Goal: Information Seeking & Learning: Learn about a topic

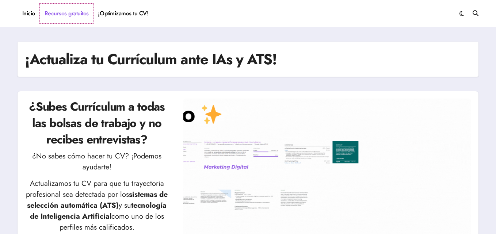
click at [77, 12] on link "Recursos gratuitos" at bounding box center [67, 14] width 54 height 20
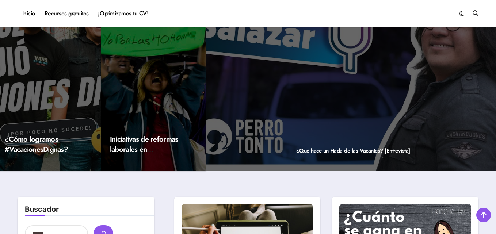
scroll to position [110, 0]
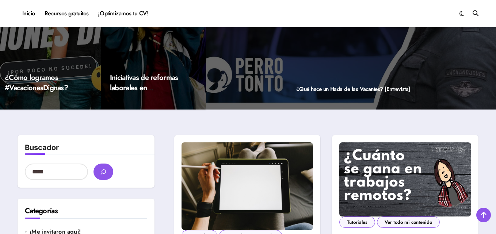
click at [310, 56] on div "¿Qué hace un Hada de las Vacantes? [Entrevista]" at bounding box center [353, -1] width 294 height 219
click at [322, 81] on div "¿Qué hace un Hada de las Vacantes? [Entrevista]" at bounding box center [353, -1] width 294 height 219
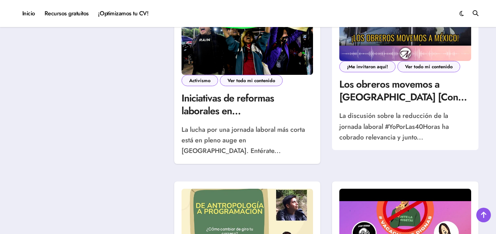
scroll to position [814, 0]
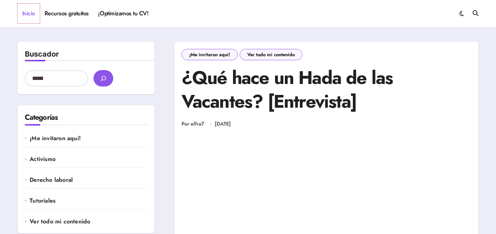
click at [38, 16] on link "Inicio" at bounding box center [29, 14] width 22 height 20
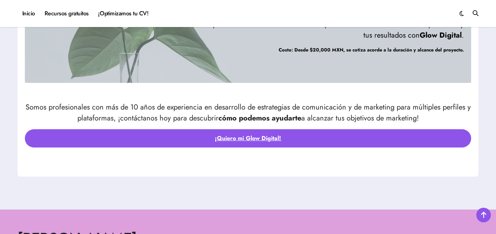
scroll to position [2872, 0]
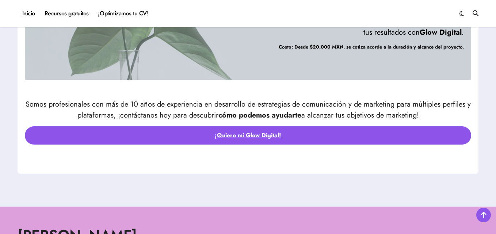
click at [264, 123] on div "Somos profesionales con más de 10 años de experiencia en desarrollo de estrateg…" at bounding box center [248, 123] width 446 height 49
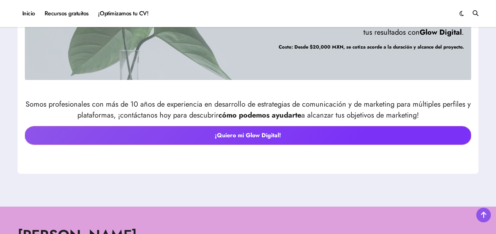
click at [275, 133] on link "¡Quiero mi Glow Digital!" at bounding box center [248, 135] width 446 height 18
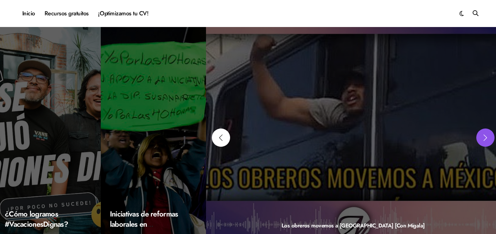
click at [476, 138] on div "Next slide" at bounding box center [485, 138] width 18 height 18
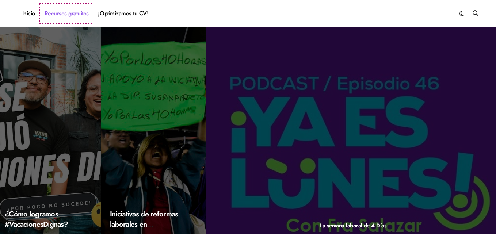
click at [59, 15] on link "Recursos gratuitos" at bounding box center [67, 14] width 54 height 20
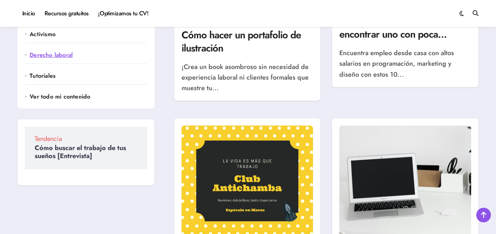
scroll to position [329, 0]
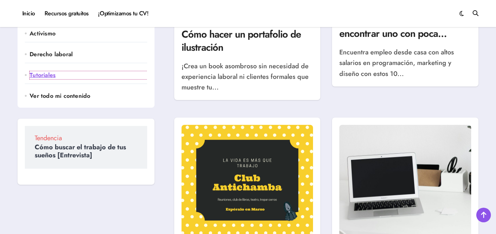
click at [43, 73] on link "Tutoriales" at bounding box center [88, 75] width 117 height 8
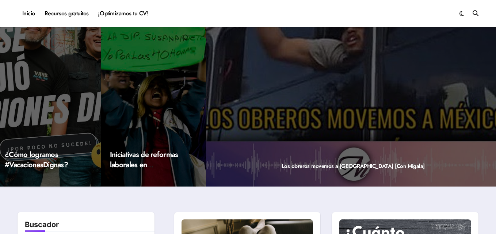
scroll to position [0, 0]
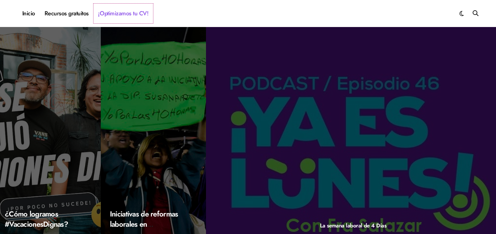
click at [135, 19] on link "¡Optimizamos tu CV!" at bounding box center [123, 14] width 60 height 20
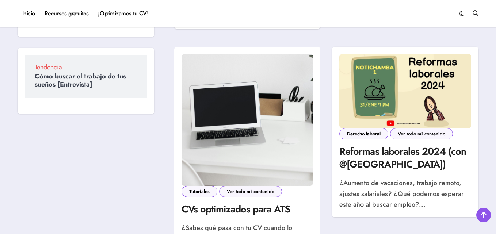
scroll to position [256, 0]
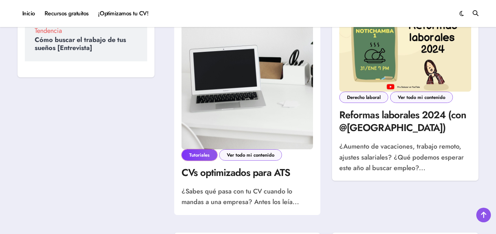
click at [198, 159] on link "Tutoriales" at bounding box center [199, 154] width 36 height 11
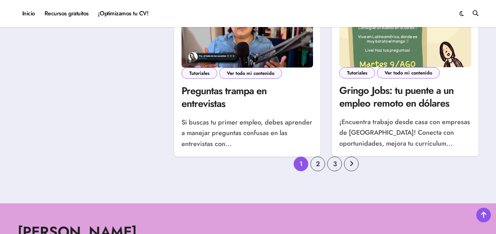
scroll to position [840, 0]
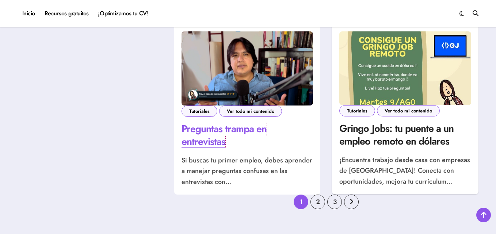
click at [267, 125] on link "Preguntas trampa en entrevistas" at bounding box center [223, 135] width 85 height 27
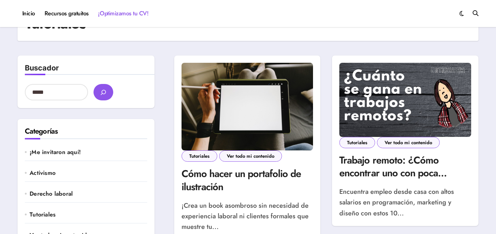
scroll to position [0, 0]
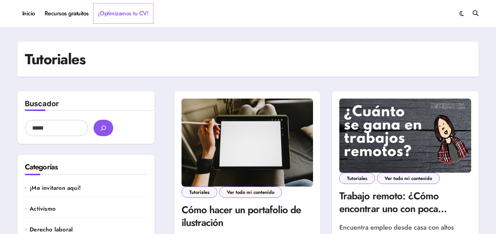
click at [120, 11] on link "¡Optimizamos tu CV!" at bounding box center [123, 14] width 60 height 20
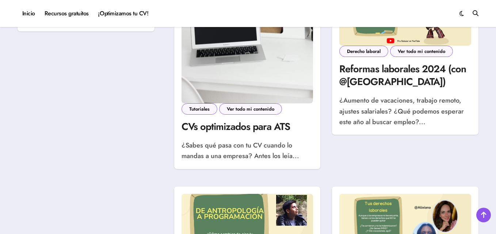
scroll to position [292, 0]
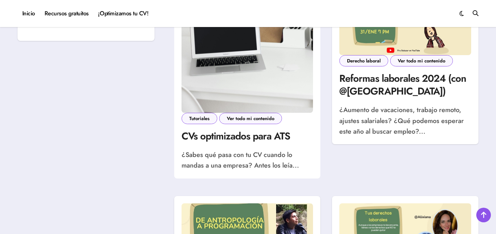
click at [225, 146] on article "Tutoriales Ver todo mi contenido CVs optimizados para ATS ¿Sabes qué pasa con t…" at bounding box center [247, 142] width 132 height 58
click at [228, 137] on link "CVs optimizados para ATS" at bounding box center [235, 136] width 109 height 14
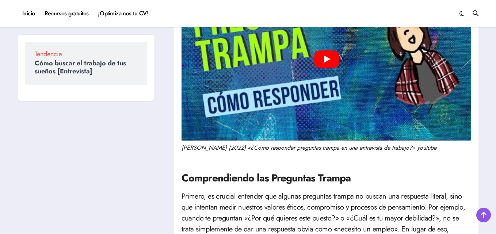
scroll to position [110, 0]
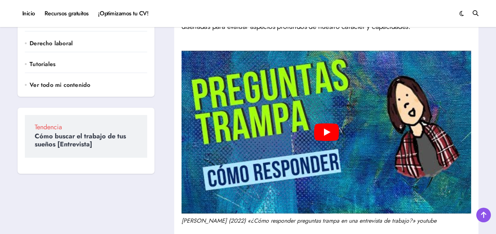
click at [314, 119] on div "Play" at bounding box center [326, 132] width 290 height 163
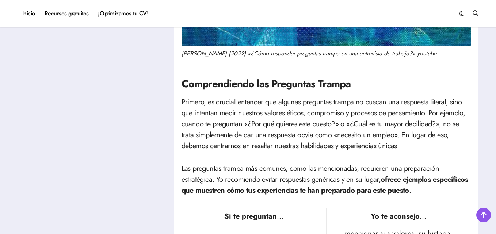
scroll to position [365, 0]
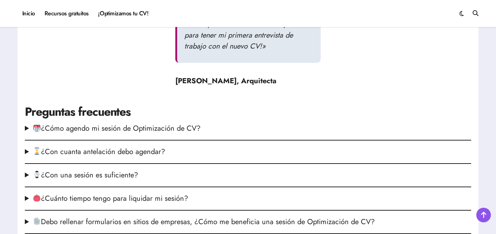
scroll to position [949, 0]
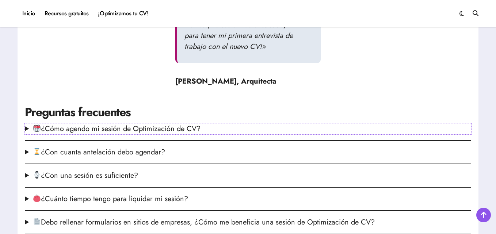
click at [150, 129] on summary "¿Cómo agendo mi sesión de Optimización de CV?" at bounding box center [248, 128] width 446 height 11
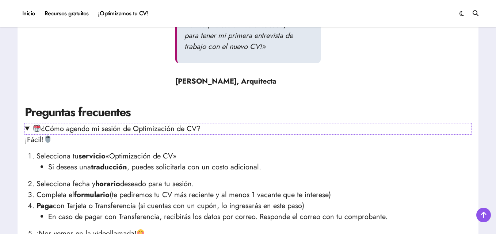
click at [150, 129] on summary "¿Cómo agendo mi sesión de Optimización de CV?" at bounding box center [248, 128] width 446 height 11
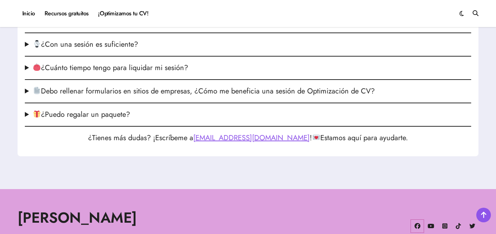
scroll to position [1063, 0]
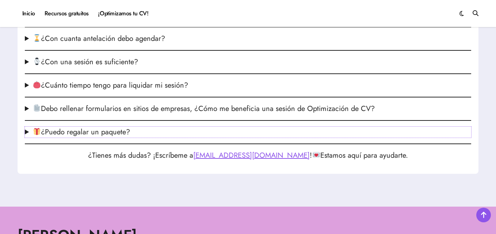
click at [28, 134] on summary "¿Puedo regalar un paquete?" at bounding box center [248, 132] width 446 height 11
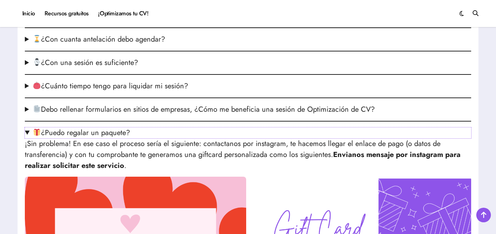
scroll to position [1026, 0]
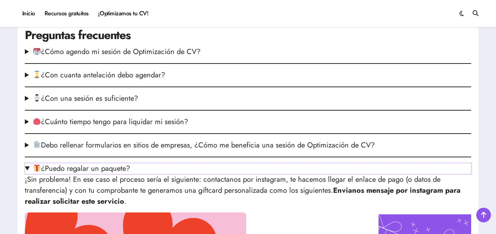
click at [28, 168] on summary "¿Puedo regalar un paquete?" at bounding box center [248, 168] width 446 height 11
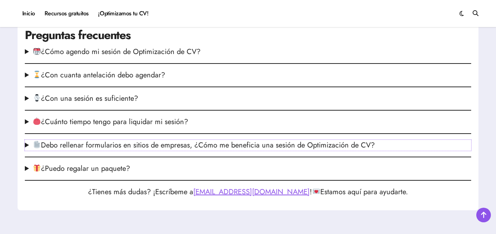
click at [34, 143] on img at bounding box center [36, 144] width 7 height 7
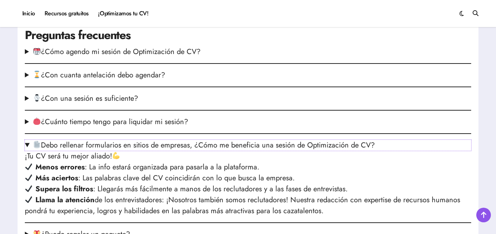
scroll to position [1063, 0]
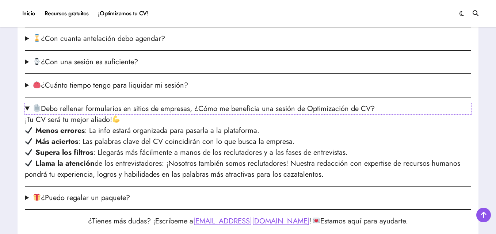
click at [26, 110] on summary "Debo rellenar formularios en sitios de empresas, ¿Cómo me beneficia una sesión …" at bounding box center [248, 108] width 446 height 11
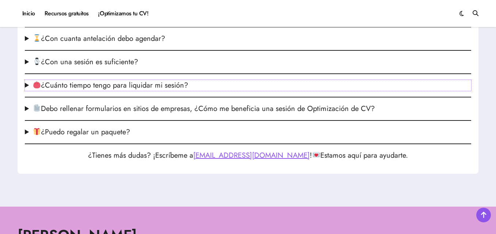
click at [29, 85] on summary "¿Cuánto tiempo tengo para liquidar mi sesión?" at bounding box center [248, 85] width 446 height 11
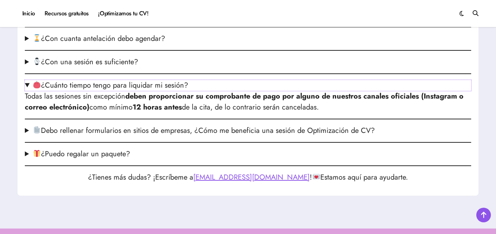
click at [28, 86] on summary "¿Cuánto tiempo tengo para liquidar mi sesión?" at bounding box center [248, 85] width 446 height 11
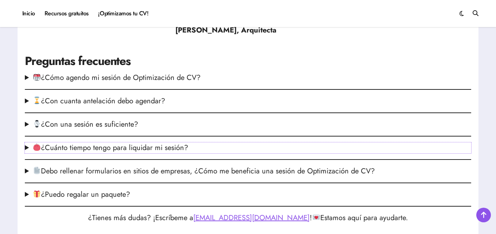
scroll to position [990, 0]
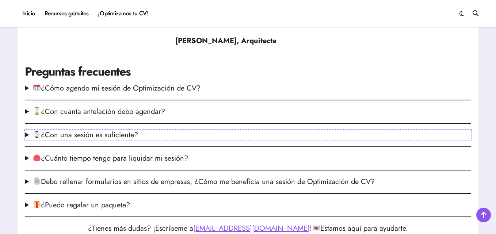
click at [27, 133] on summary "¿Con una sesión es suficiente?" at bounding box center [248, 135] width 446 height 11
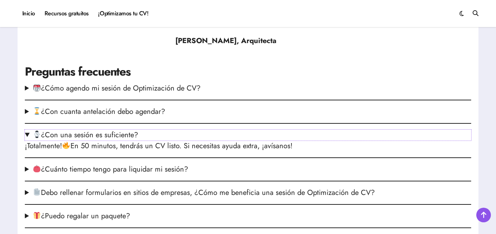
click at [27, 133] on summary "¿Con una sesión es suficiente?" at bounding box center [248, 135] width 446 height 11
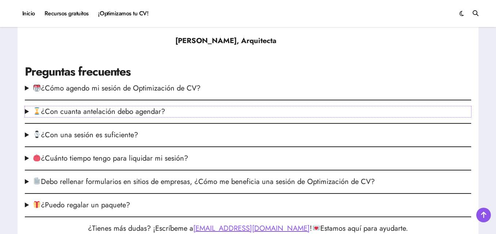
click at [27, 108] on summary "¿Con cuanta antelación debo agendar?" at bounding box center [248, 111] width 446 height 11
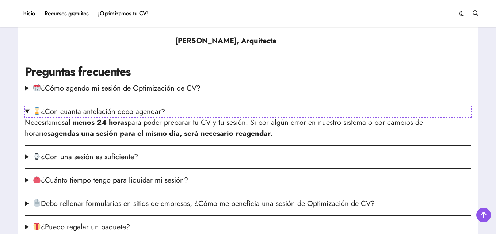
click at [27, 108] on summary "¿Con cuanta antelación debo agendar?" at bounding box center [248, 111] width 446 height 11
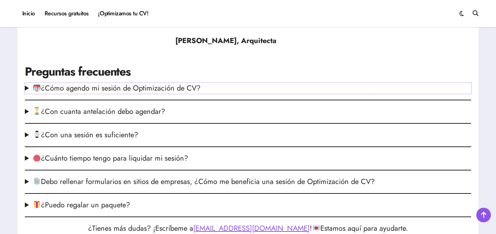
click at [28, 93] on summary "¿Cómo agendo mi sesión de Optimización de CV?" at bounding box center [248, 88] width 446 height 11
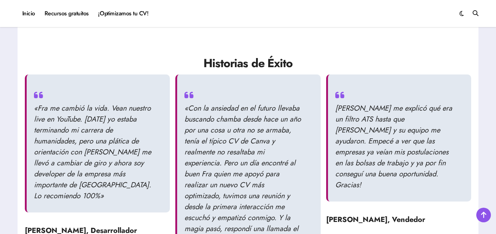
scroll to position [807, 0]
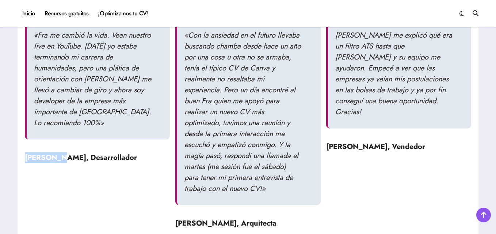
drag, startPoint x: 20, startPoint y: 158, endPoint x: 58, endPoint y: 159, distance: 38.0
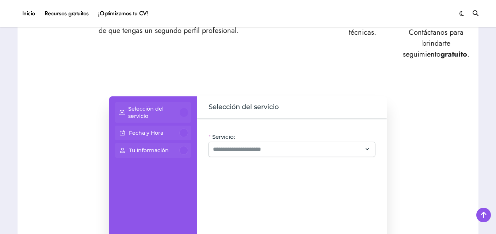
scroll to position [406, 0]
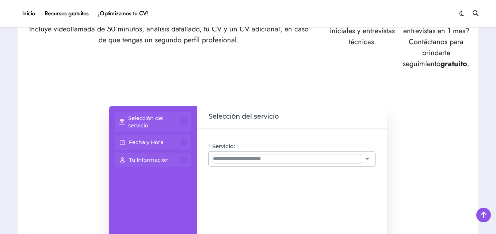
click at [324, 156] on input "Servicio:" at bounding box center [287, 158] width 149 height 9
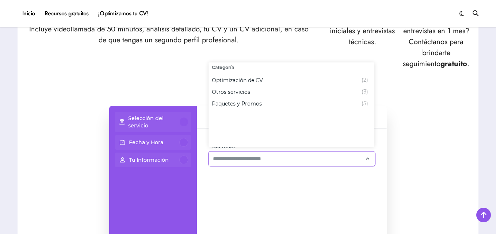
click at [409, 136] on div "Selección del servicio Fecha y Hora Tu Información Todos nuestros precios inclu…" at bounding box center [248, 208] width 446 height 204
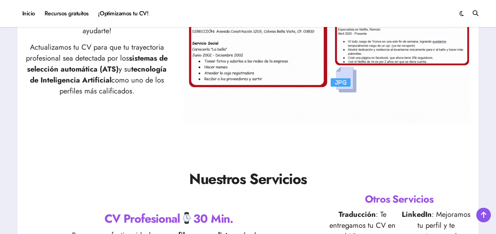
scroll to position [0, 0]
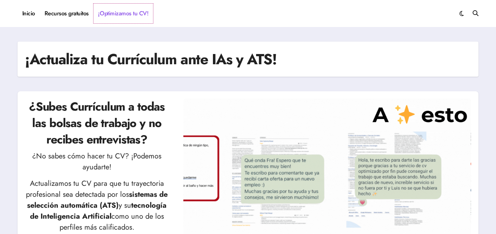
click at [133, 18] on link "¡Optimizamos tu CV!" at bounding box center [123, 14] width 60 height 20
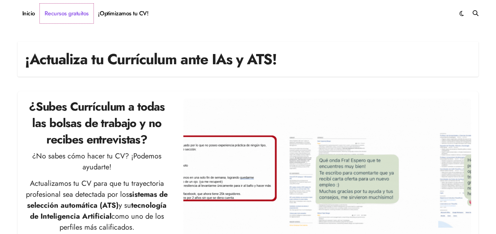
drag, startPoint x: 0, startPoint y: 0, endPoint x: 61, endPoint y: 11, distance: 61.6
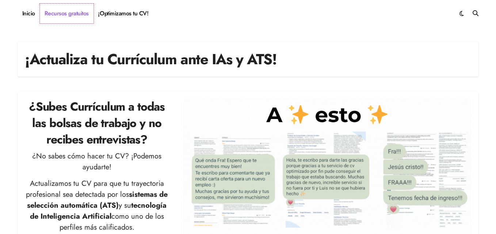
click at [61, 11] on link "Recursos gratuitos" at bounding box center [67, 14] width 54 height 20
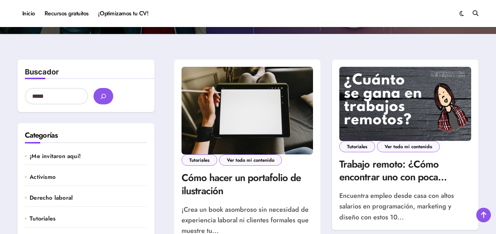
scroll to position [146, 0]
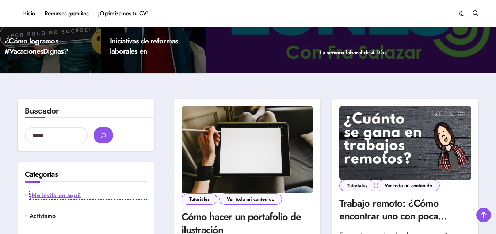
click at [77, 196] on link "¡Me invitaron aquí!" at bounding box center [88, 195] width 117 height 8
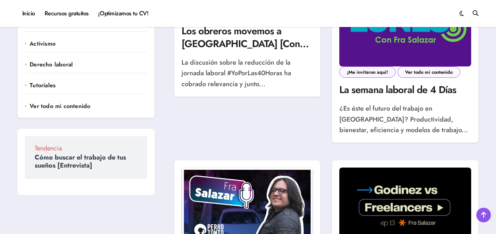
scroll to position [73, 0]
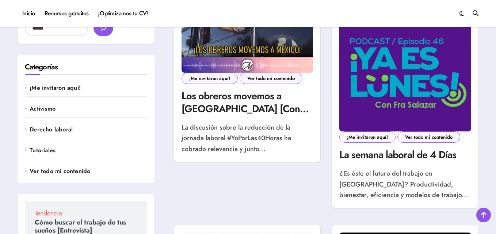
click at [41, 104] on li "Activismo" at bounding box center [86, 108] width 122 height 17
click at [49, 107] on link "Activismo" at bounding box center [88, 109] width 117 height 8
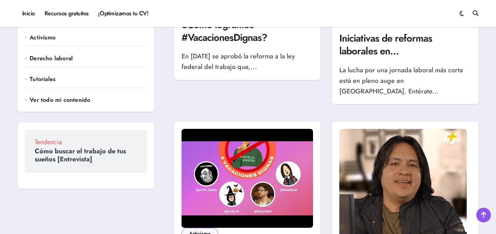
scroll to position [183, 0]
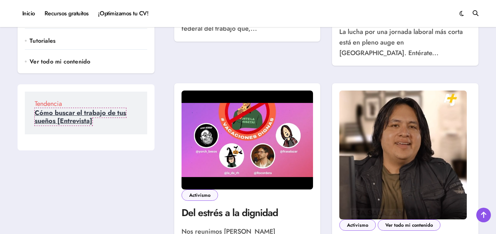
click at [88, 116] on link "Cómo buscar el trabajo de tus sueños [Entrevista]" at bounding box center [80, 117] width 91 height 18
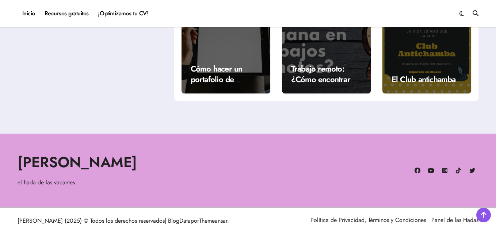
scroll to position [978, 0]
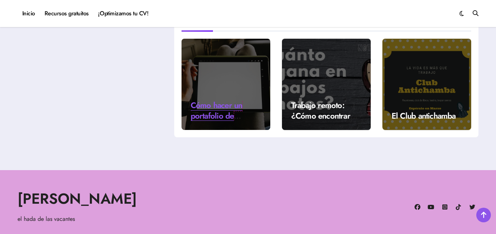
click at [194, 111] on link "Cómo hacer un portafolio de ilustración" at bounding box center [217, 115] width 52 height 33
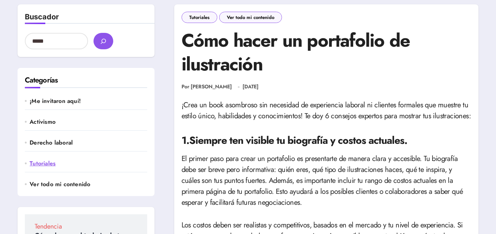
scroll to position [110, 0]
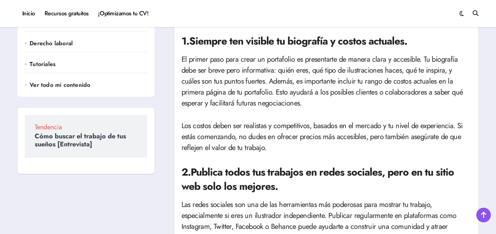
click at [66, 93] on div "Categorías ¡Me invitaron aquí! Activismo Derecho laboral Tutoriales Ver todo mi…" at bounding box center [86, 33] width 137 height 128
click at [65, 84] on link "Ver todo mi contenido" at bounding box center [88, 85] width 117 height 8
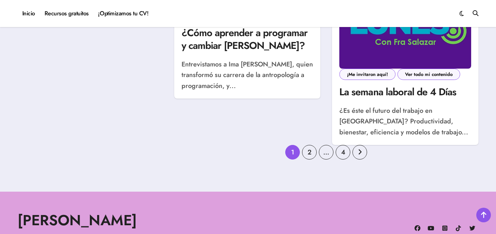
scroll to position [997, 0]
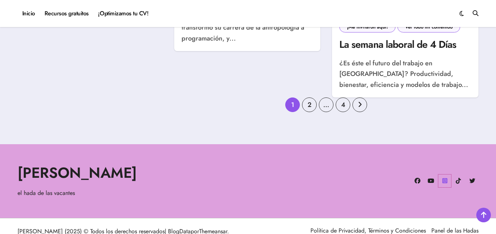
click at [443, 175] on icon at bounding box center [444, 181] width 13 height 13
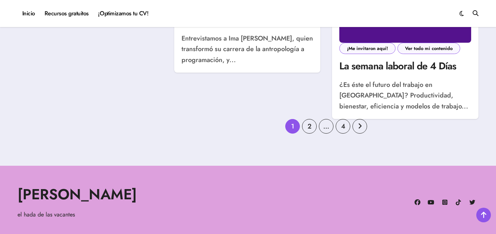
scroll to position [997, 0]
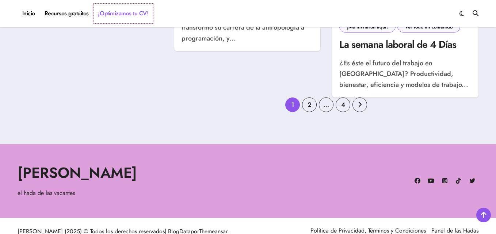
click at [147, 20] on link "¡Optimizamos tu CV!" at bounding box center [123, 14] width 60 height 20
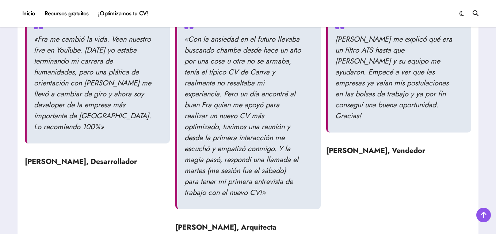
scroll to position [840, 0]
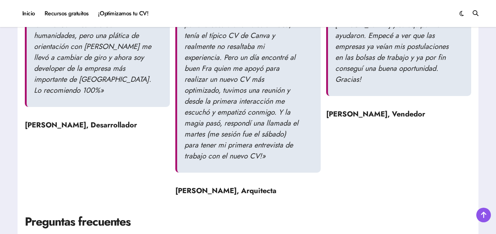
click at [250, 192] on strong "[PERSON_NAME], Arquitecta" at bounding box center [225, 191] width 101 height 11
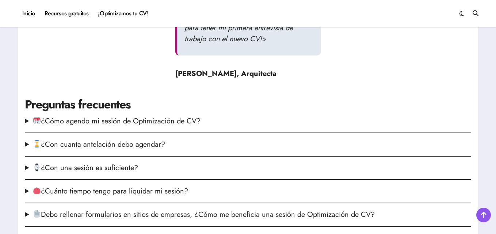
scroll to position [913, 0]
